Goal: Find specific page/section: Find specific page/section

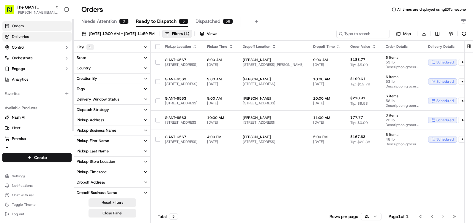
click at [37, 38] on link "Deliveries" at bounding box center [36, 37] width 69 height 10
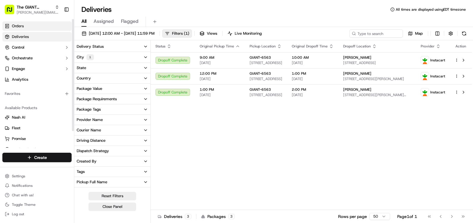
click at [27, 28] on link "Orders" at bounding box center [36, 26] width 69 height 10
